Goal: Information Seeking & Learning: Learn about a topic

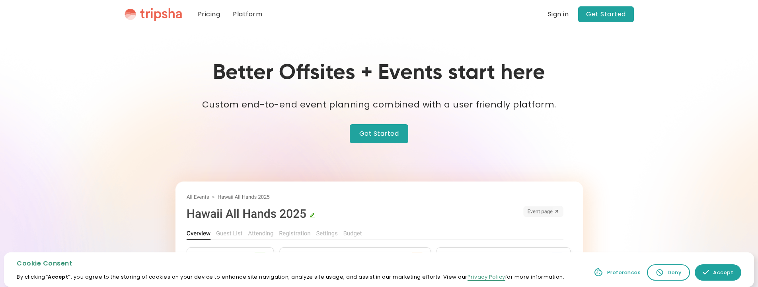
click at [150, 10] on img "home" at bounding box center [153, 15] width 57 height 14
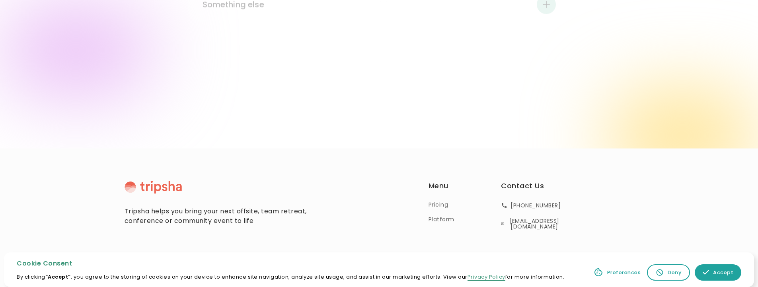
scroll to position [1100, 0]
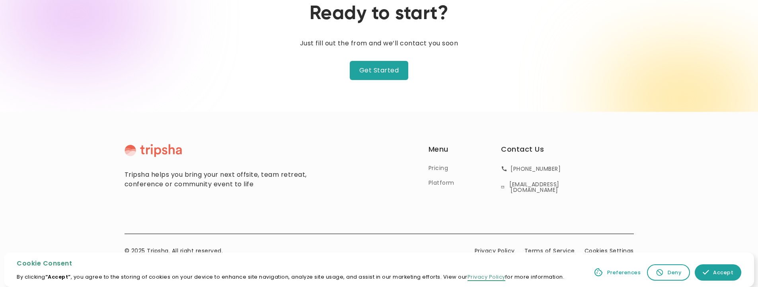
click at [440, 170] on link "Pricing" at bounding box center [439, 168] width 20 height 8
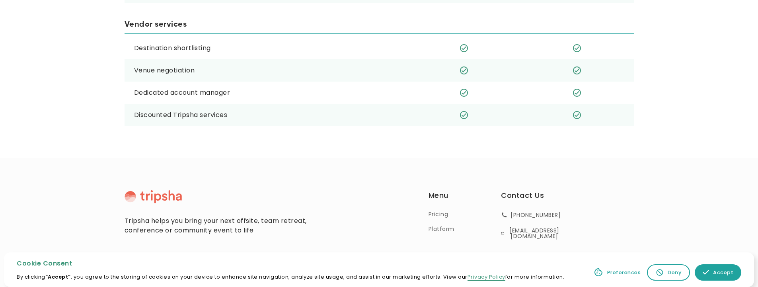
scroll to position [918, 0]
